Goal: Complete application form

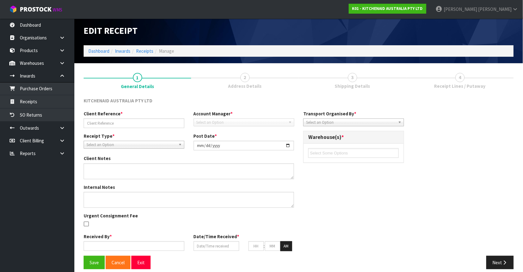
scroll to position [8, 0]
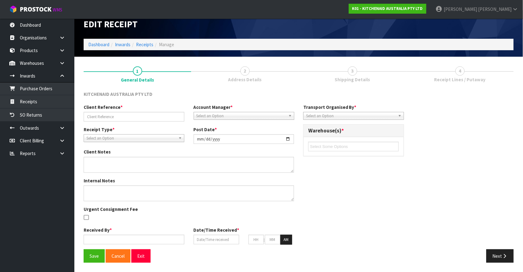
type input "[PERSON_NAME]"
type input "[DATE]"
type input "[PERSON_NAME]"
type input "[DATE]"
type input "12"
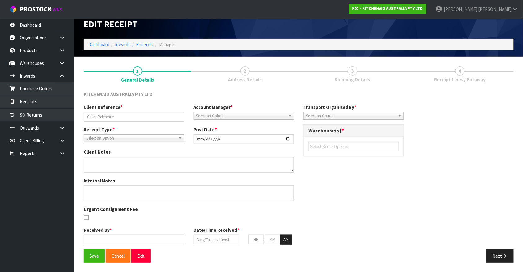
type input "49"
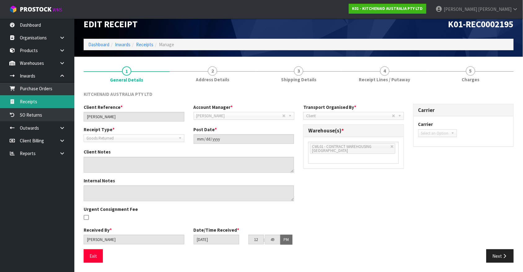
click at [30, 95] on link "Receipts" at bounding box center [37, 101] width 74 height 13
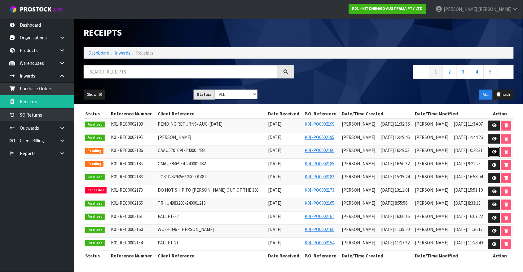
click at [493, 151] on icon at bounding box center [494, 152] width 5 height 4
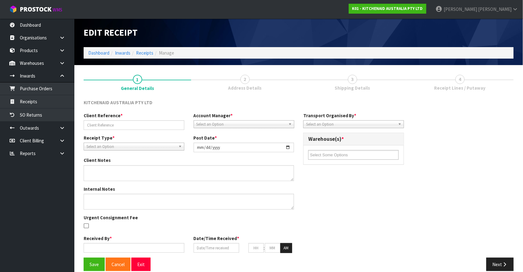
type input "CAAU5701091-240001483"
type input "[DATE]"
type input "[PERSON_NAME]"
type input "[DATE]"
type input "04"
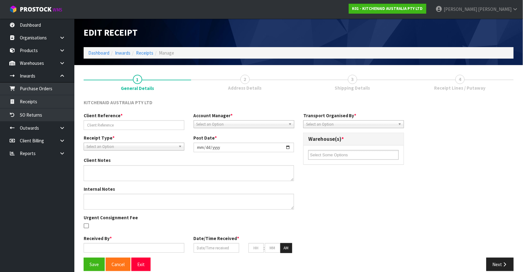
type input "49"
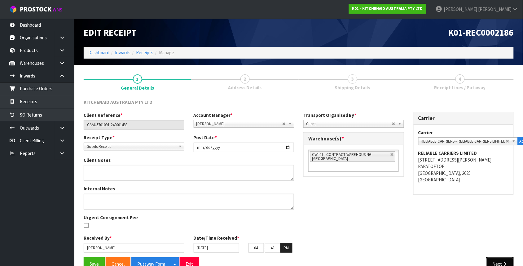
click at [508, 264] on button "Next" at bounding box center [499, 263] width 27 height 13
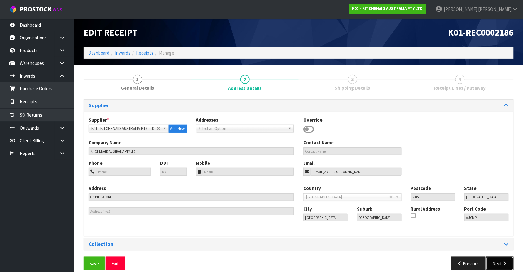
click at [508, 264] on button "Next" at bounding box center [499, 263] width 27 height 13
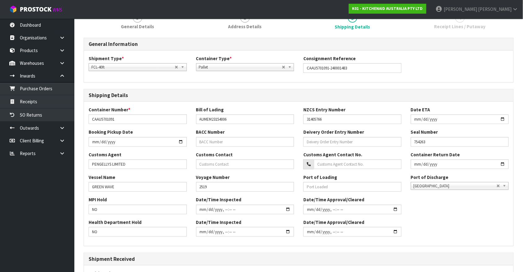
scroll to position [160, 0]
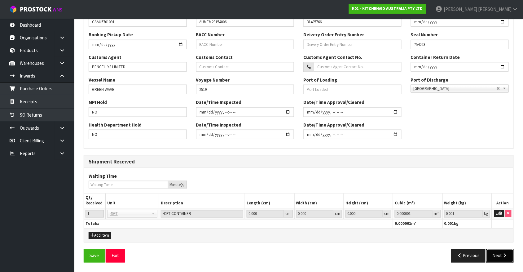
click at [505, 258] on icon "button" at bounding box center [505, 255] width 6 height 5
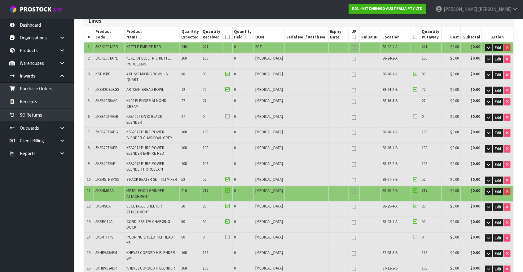
scroll to position [96, 0]
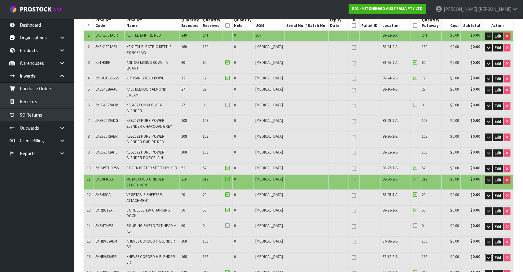
click at [487, 256] on icon "button" at bounding box center [488, 258] width 3 height 4
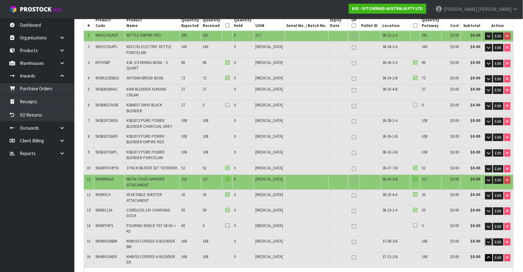
click at [487, 240] on icon "button" at bounding box center [488, 242] width 3 height 4
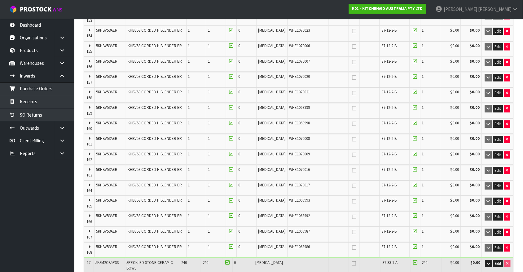
scroll to position [4590, 0]
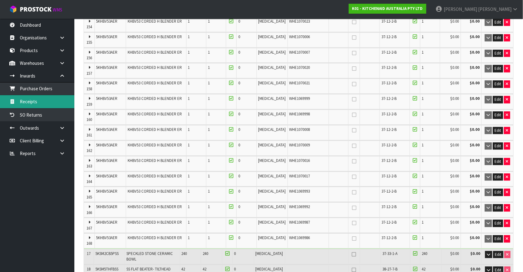
click at [47, 102] on link "Receipts" at bounding box center [37, 101] width 74 height 13
